Goal: Transaction & Acquisition: Purchase product/service

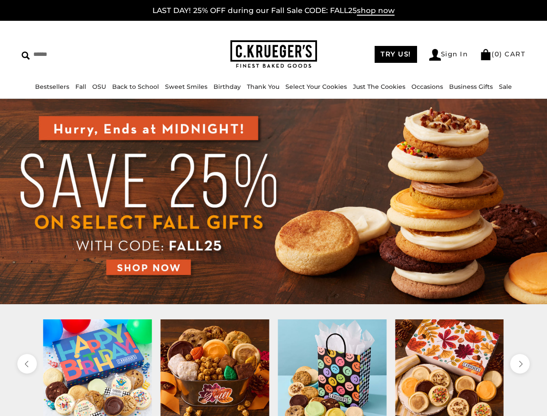
click at [424, 87] on link "Occasions" at bounding box center [428, 87] width 32 height 8
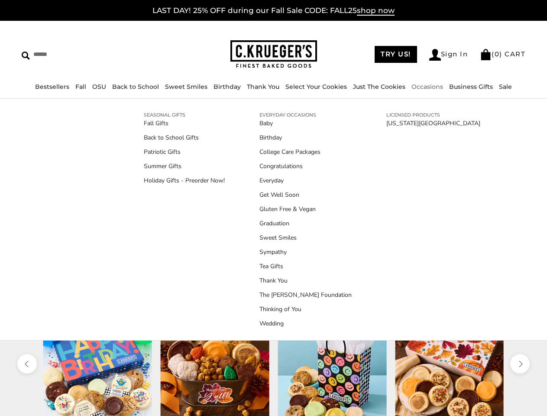
click at [274, 367] on div at bounding box center [332, 373] width 117 height 109
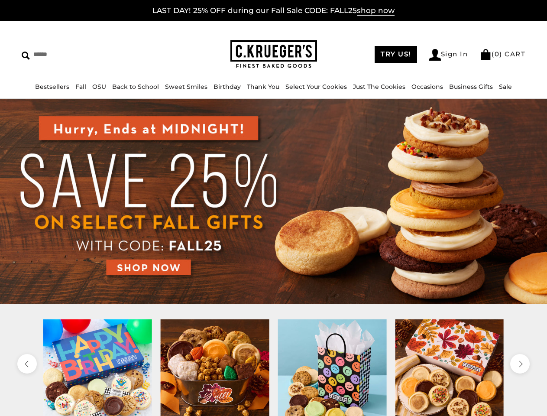
click at [274, 367] on div at bounding box center [332, 373] width 117 height 109
click at [27, 364] on icon "previous" at bounding box center [27, 364] width 8 height 8
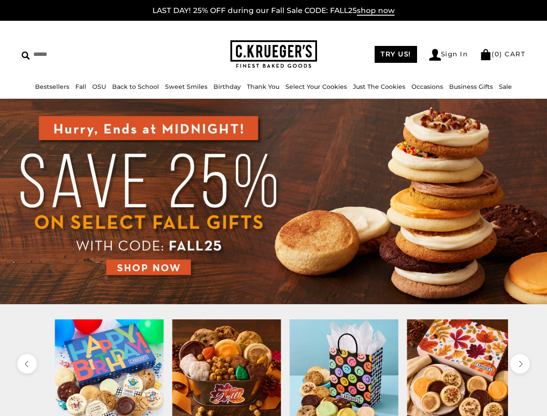
click at [520, 364] on icon "next" at bounding box center [520, 364] width 8 height 8
